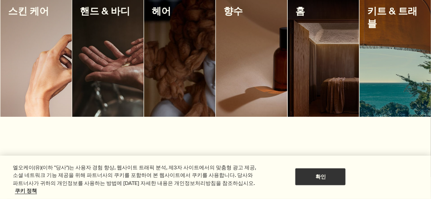
scroll to position [835, 0]
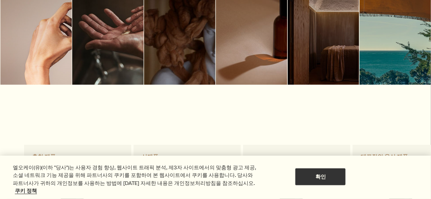
click at [42, 56] on div at bounding box center [35, 25] width 71 height 120
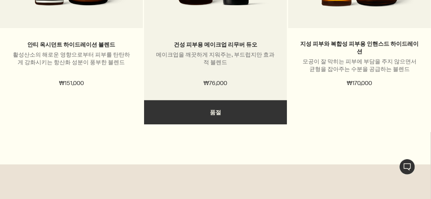
scroll to position [2215, 0]
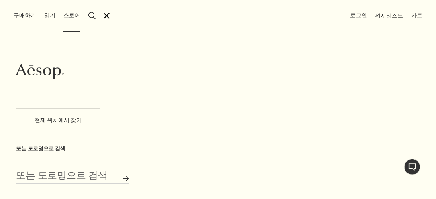
click at [254, 130] on div "Aesop 현재 위치에서 찾기 또는 도로명으로 검색 또는 도로명으로 검색 매장 검색" at bounding box center [218, 115] width 436 height 167
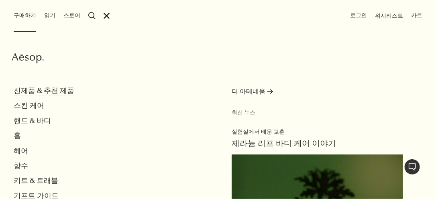
click at [51, 89] on button "신제품 & 추천 제품" at bounding box center [44, 90] width 61 height 9
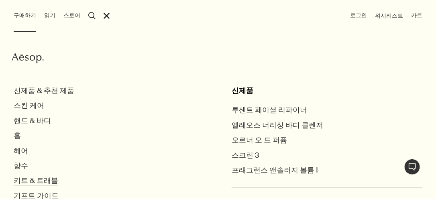
click at [39, 180] on button "키트 & 트래블" at bounding box center [36, 180] width 45 height 9
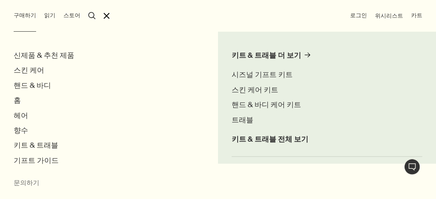
scroll to position [35, 0]
click at [255, 141] on span "키트 & 트래블 전체 보기" at bounding box center [270, 139] width 77 height 9
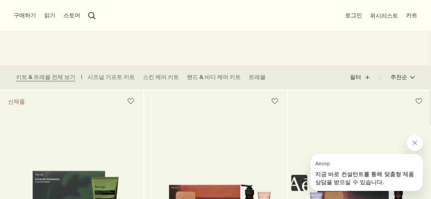
scroll to position [193, 0]
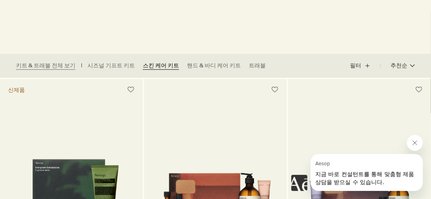
click at [165, 65] on link "스킨 케어 키트" at bounding box center [161, 66] width 36 height 8
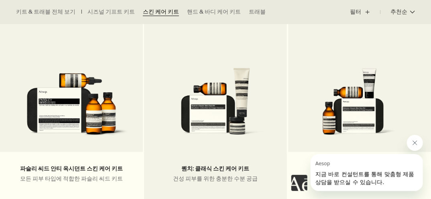
scroll to position [321, 0]
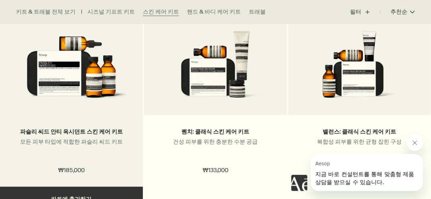
click at [67, 65] on img at bounding box center [71, 67] width 119 height 72
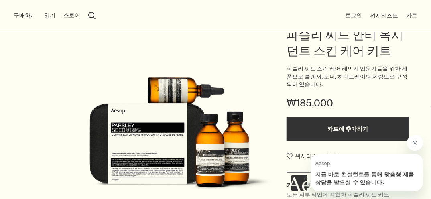
scroll to position [64, 0]
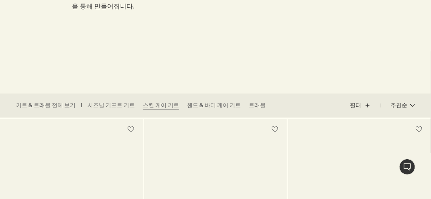
scroll to position [96, 0]
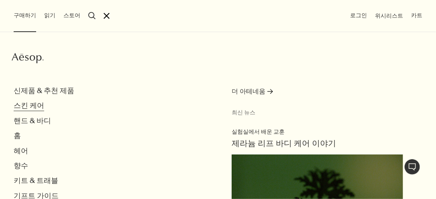
click at [33, 110] on button "스킨 케어" at bounding box center [29, 105] width 30 height 9
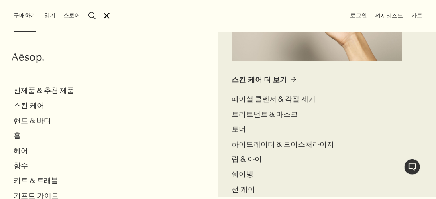
scroll to position [257, 0]
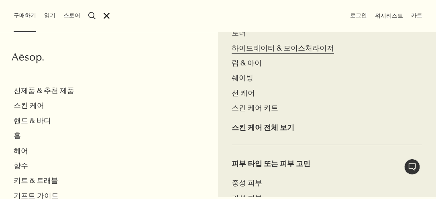
click at [289, 43] on span "하이드레이터 & 모이스처라이저" at bounding box center [283, 48] width 102 height 10
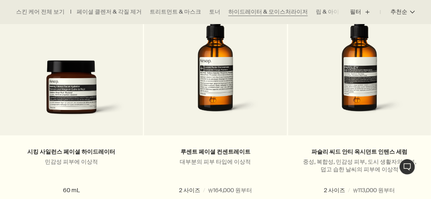
scroll to position [642, 0]
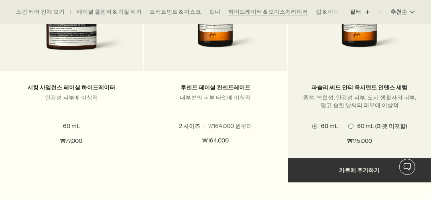
click at [362, 32] on img at bounding box center [359, 1] width 119 height 116
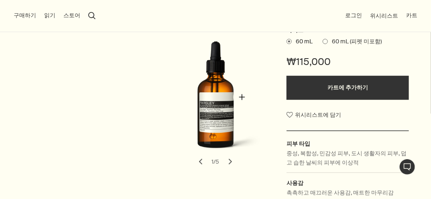
scroll to position [32, 0]
